Goal: Information Seeking & Learning: Learn about a topic

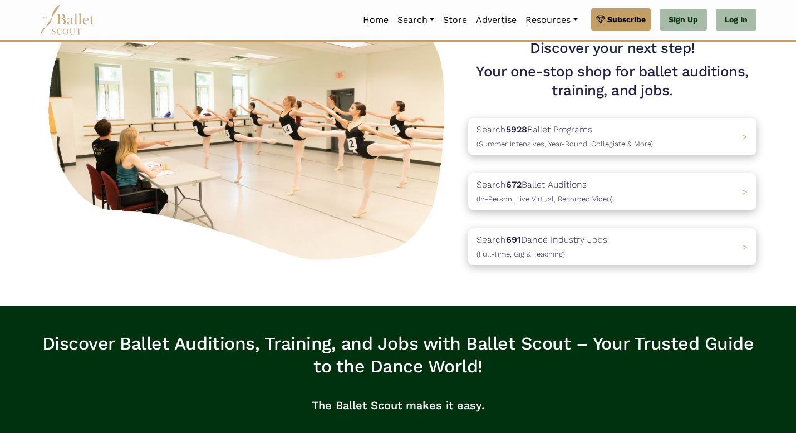
scroll to position [102, 0]
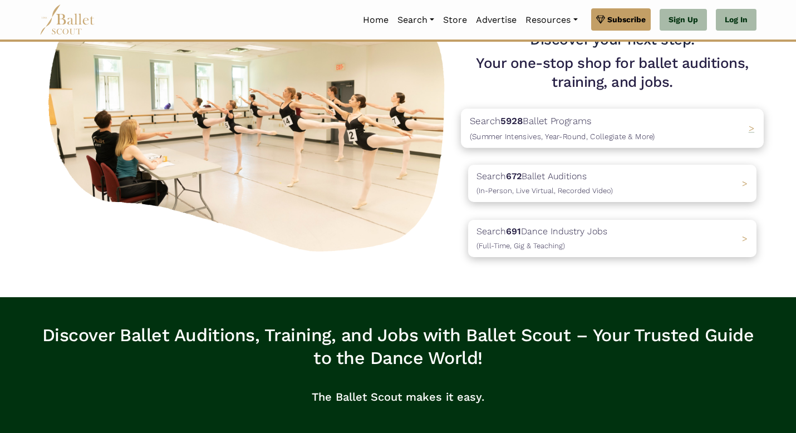
click at [500, 141] on span "(Summer Intensives, Year-Round, Collegiate & More)" at bounding box center [562, 136] width 185 height 9
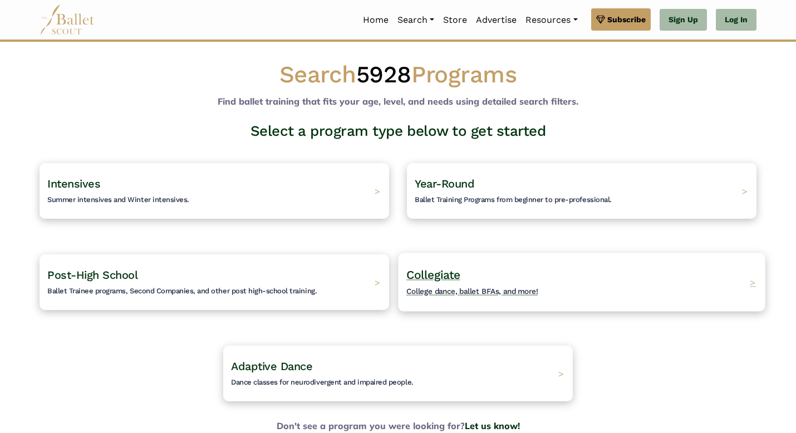
click at [439, 282] on span "Collegiate" at bounding box center [433, 275] width 54 height 14
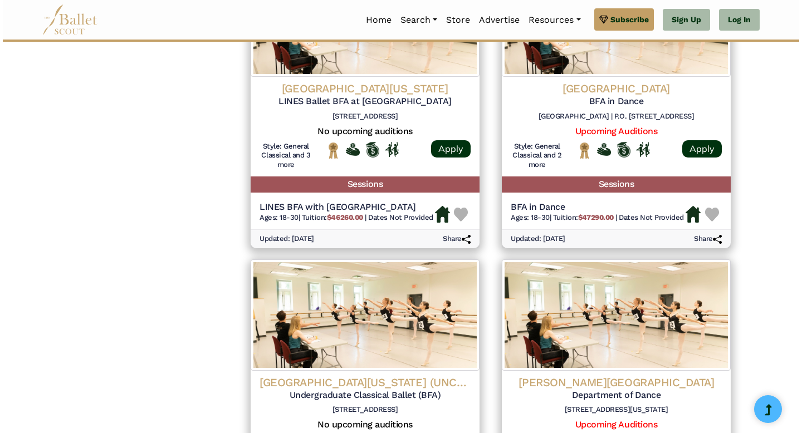
scroll to position [899, 0]
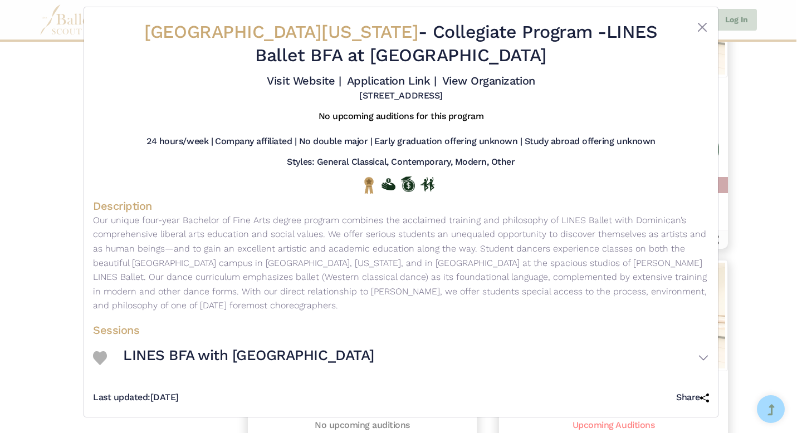
scroll to position [137, 0]
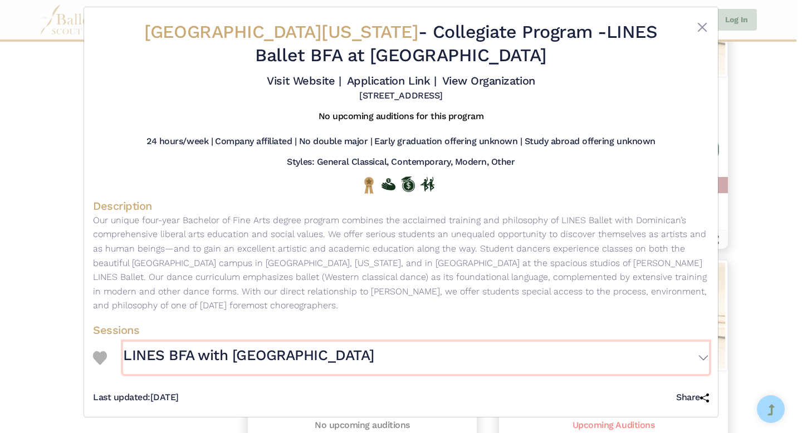
click at [691, 342] on button "LINES BFA with Dominican University" at bounding box center [416, 358] width 586 height 32
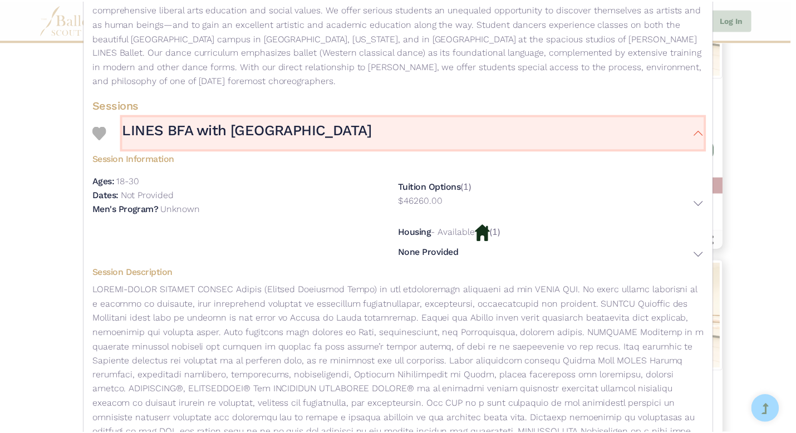
scroll to position [0, 0]
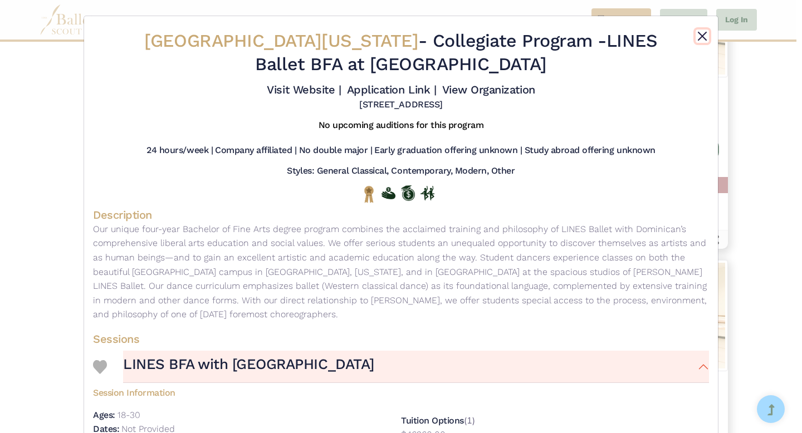
click at [695, 43] on button "Close" at bounding box center [701, 36] width 13 height 13
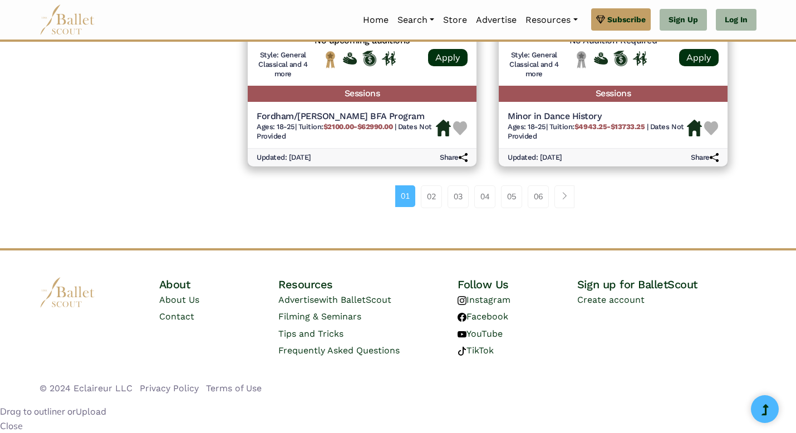
scroll to position [1896, 0]
click at [424, 208] on link "02" at bounding box center [431, 196] width 21 height 22
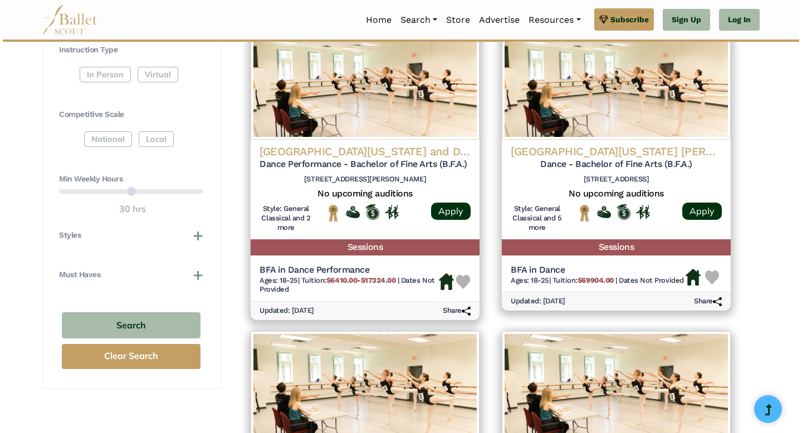
scroll to position [542, 0]
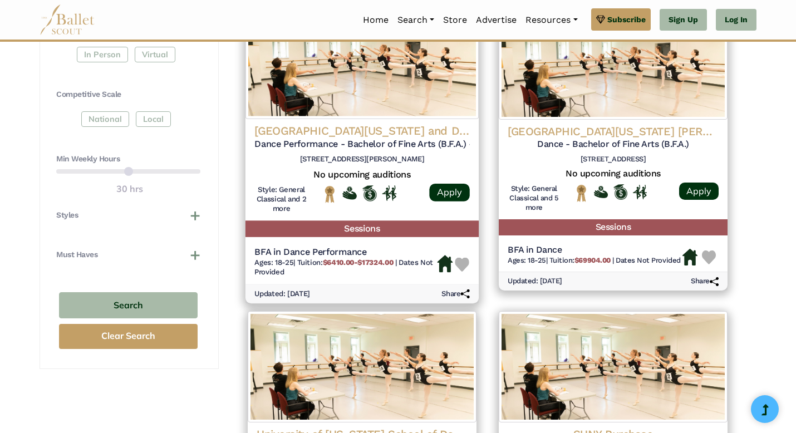
click at [424, 218] on div "Apply" at bounding box center [443, 201] width 54 height 33
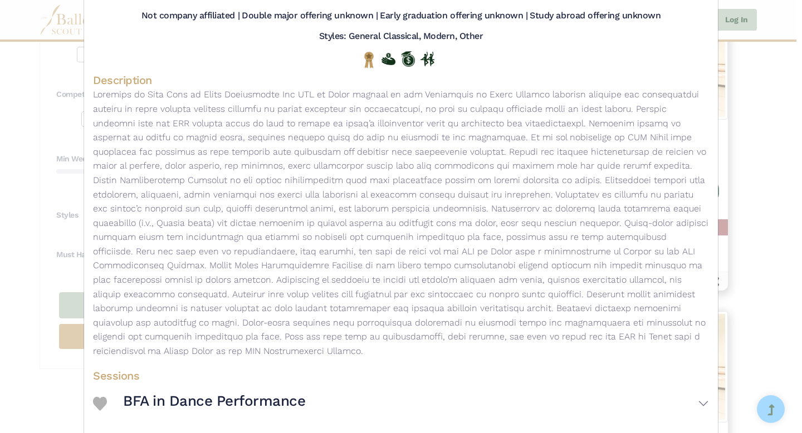
scroll to position [0, 0]
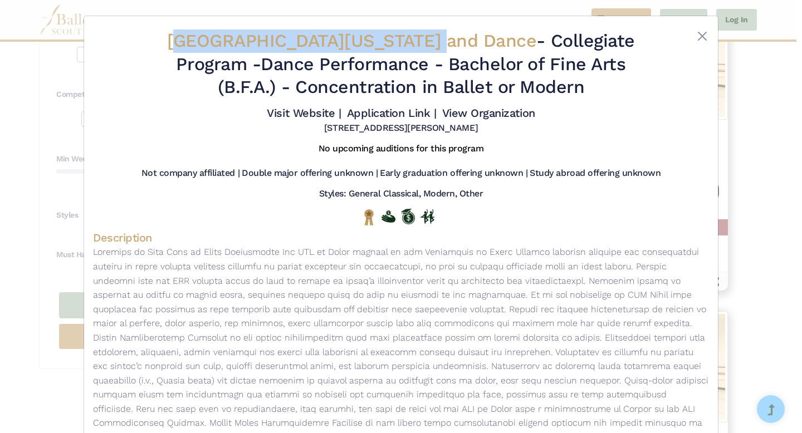
drag, startPoint x: 154, startPoint y: 52, endPoint x: 430, endPoint y: 55, distance: 276.1
click at [430, 51] on span "[GEOGRAPHIC_DATA][US_STATE] and Dance" at bounding box center [351, 40] width 369 height 21
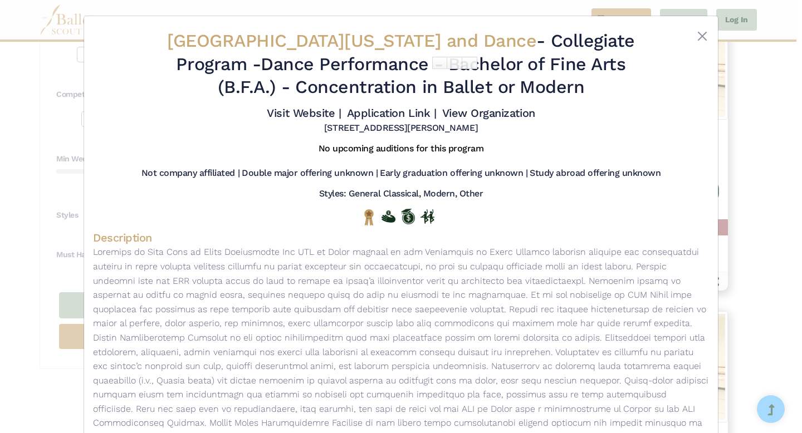
click at [218, 93] on h2 "[GEOGRAPHIC_DATA][US_STATE] and Dance - Collegiate Program - Dance Performance …" at bounding box center [400, 65] width 513 height 70
drag, startPoint x: 145, startPoint y: 48, endPoint x: 630, endPoint y: 34, distance: 485.0
click at [536, 38] on span "[GEOGRAPHIC_DATA][US_STATE] and Dance" at bounding box center [351, 40] width 369 height 21
copy span "[GEOGRAPHIC_DATA][US_STATE] and Dance"
click at [695, 41] on button "Close" at bounding box center [701, 36] width 13 height 13
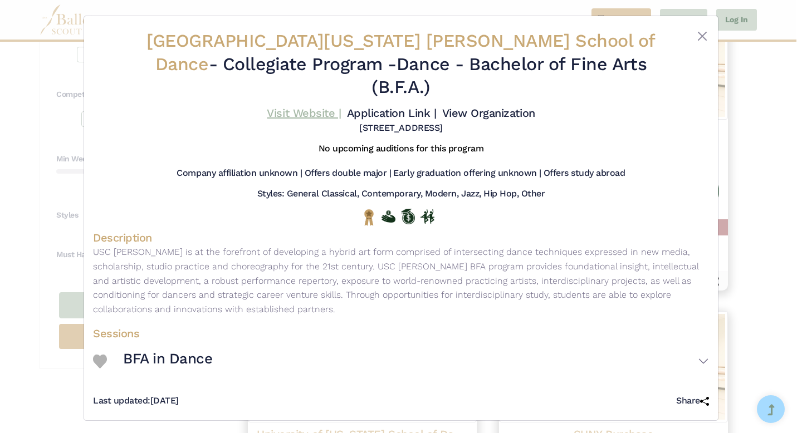
click at [289, 120] on link "Visit Website |" at bounding box center [304, 112] width 74 height 13
